Goal: Task Accomplishment & Management: Use online tool/utility

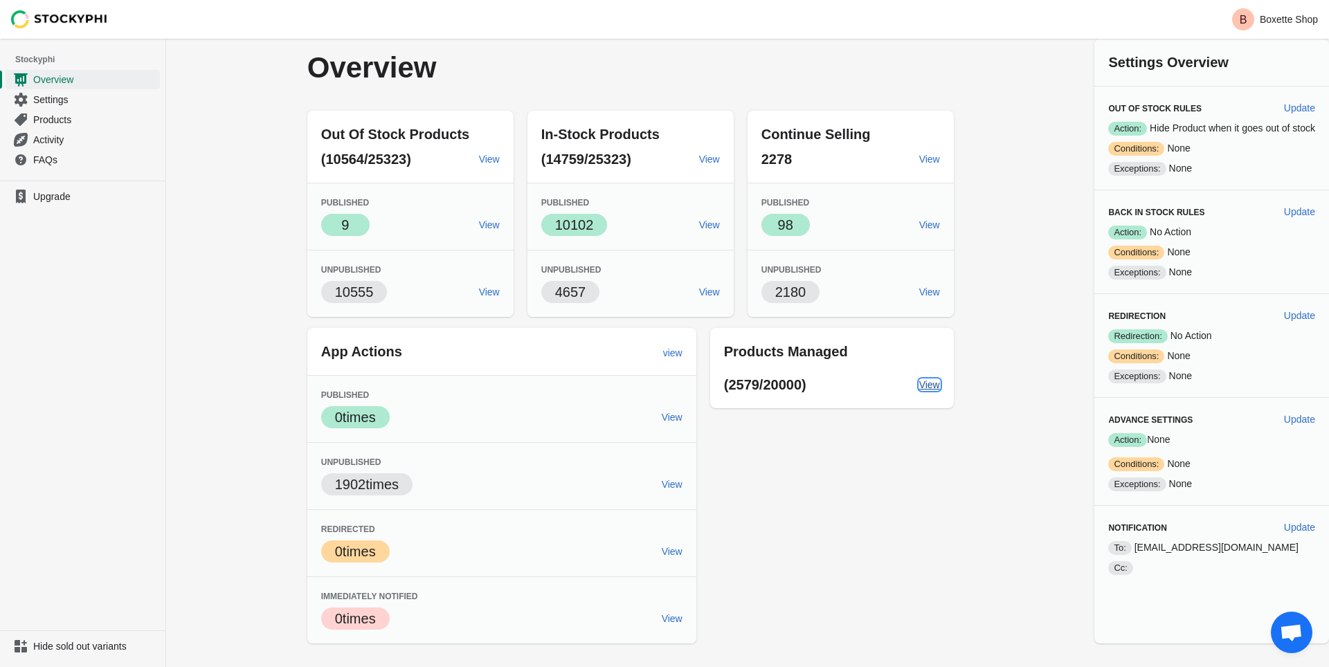
click at [925, 384] on span "View" at bounding box center [929, 384] width 21 height 11
click at [53, 102] on span "Settings" at bounding box center [95, 100] width 124 height 14
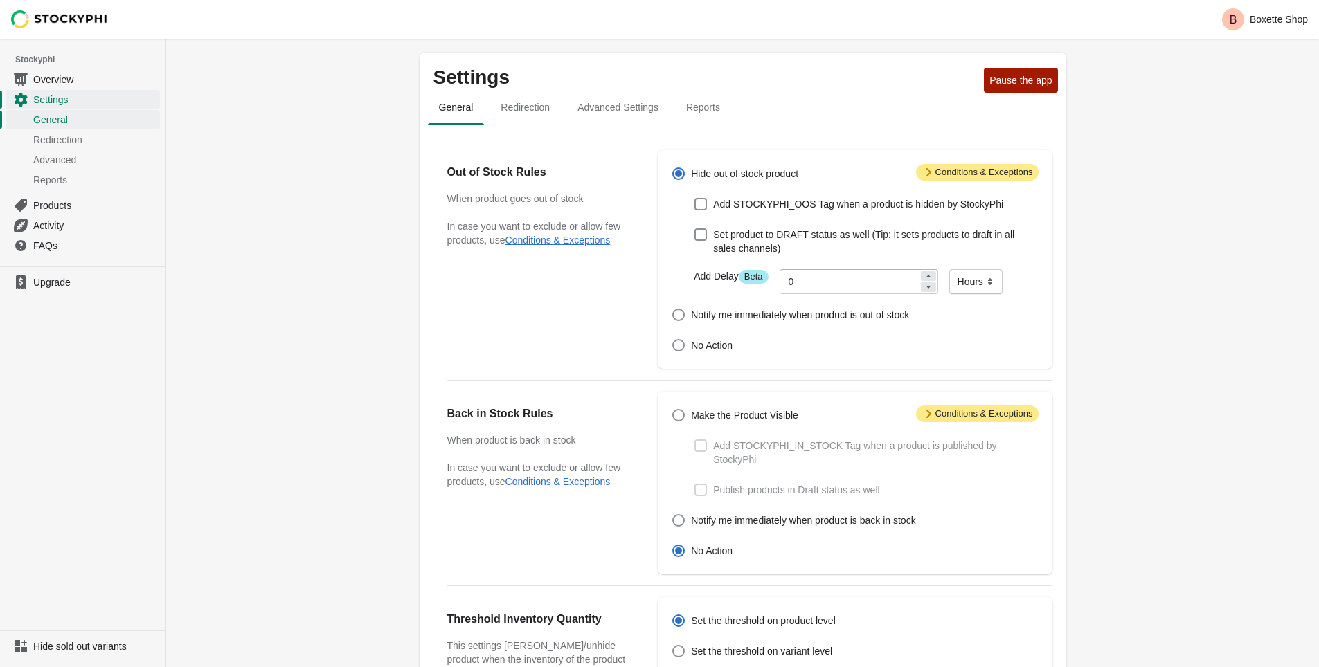
scroll to position [343, 0]
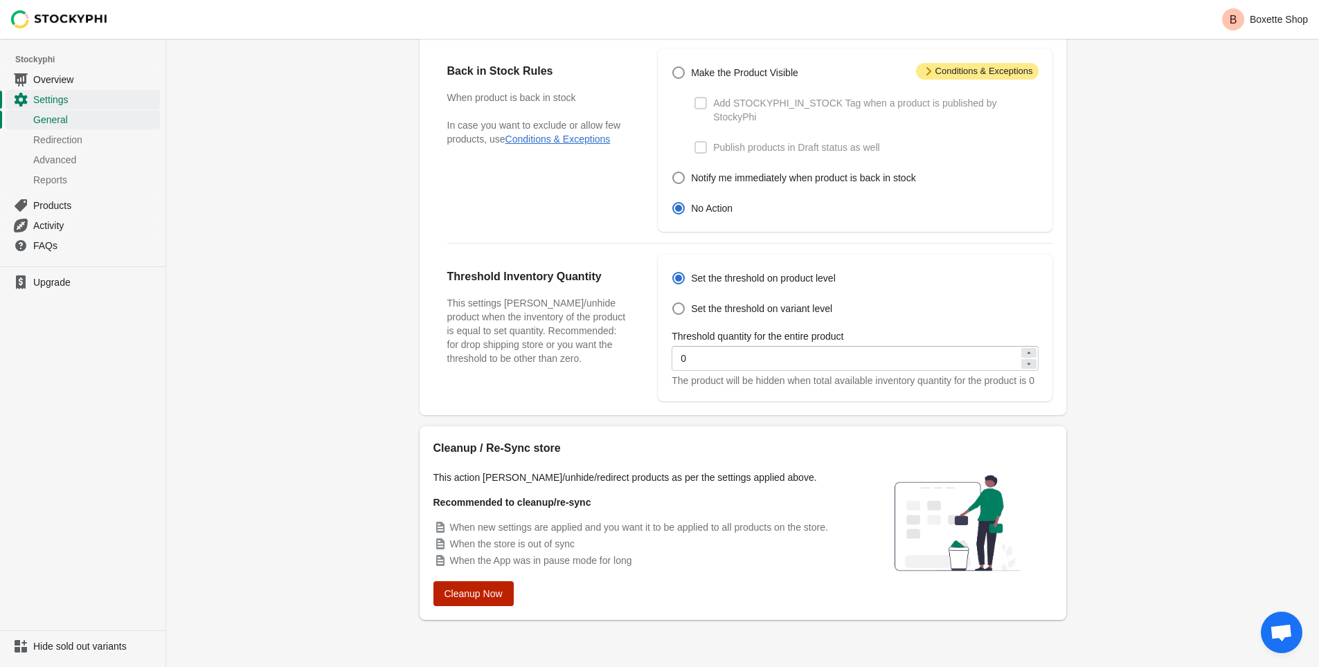
click at [464, 597] on span "Cleanup Now" at bounding box center [473, 593] width 58 height 11
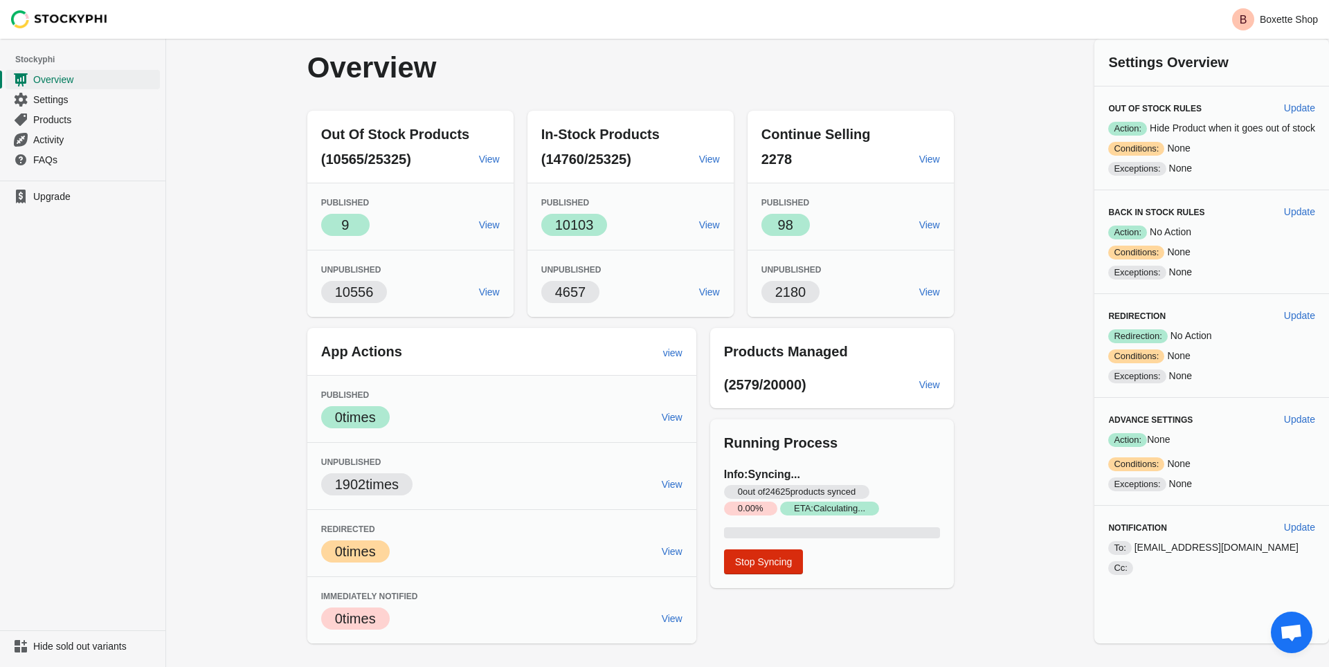
click at [1008, 264] on div "Overview Out Of Stock Products (10565/25325) View Published Success 9 View Unpu…" at bounding box center [747, 341] width 1163 height 605
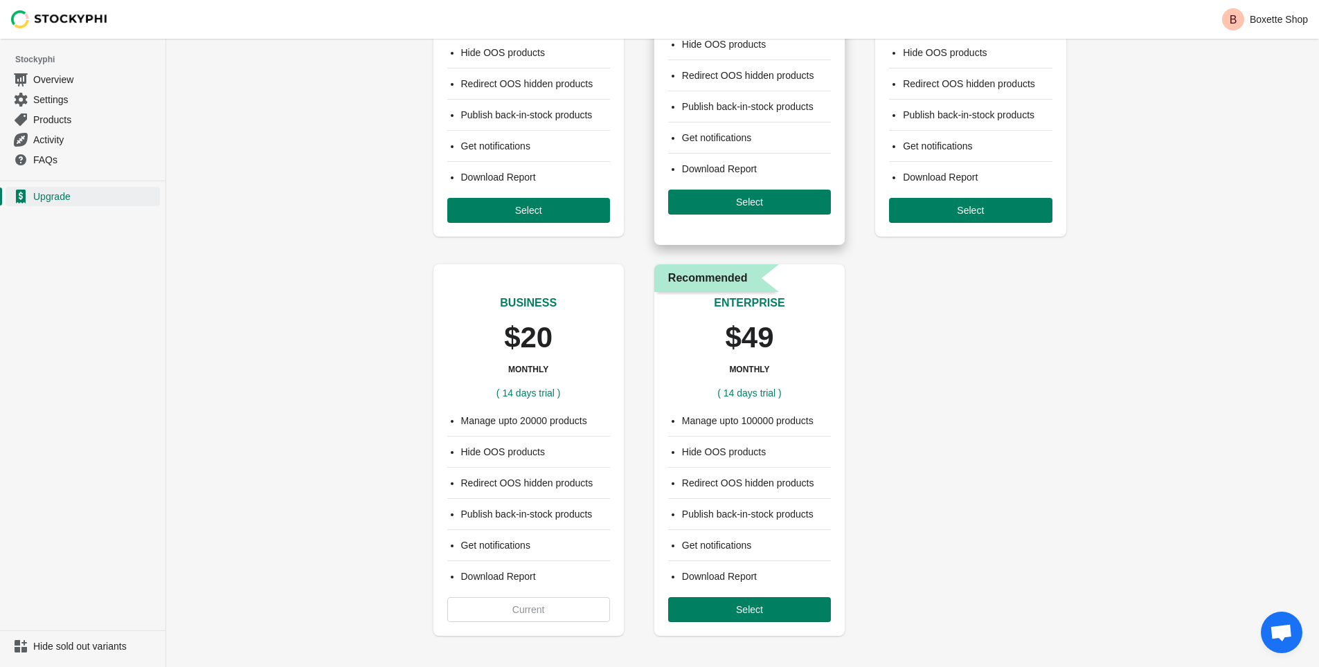
scroll to position [220, 0]
